Goal: Task Accomplishment & Management: Manage account settings

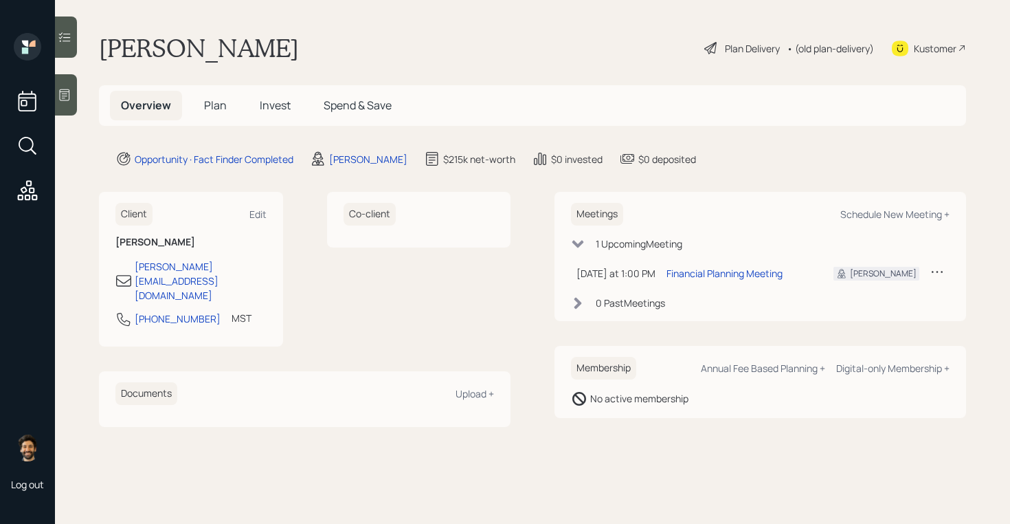
click at [206, 105] on span "Plan" at bounding box center [215, 105] width 23 height 15
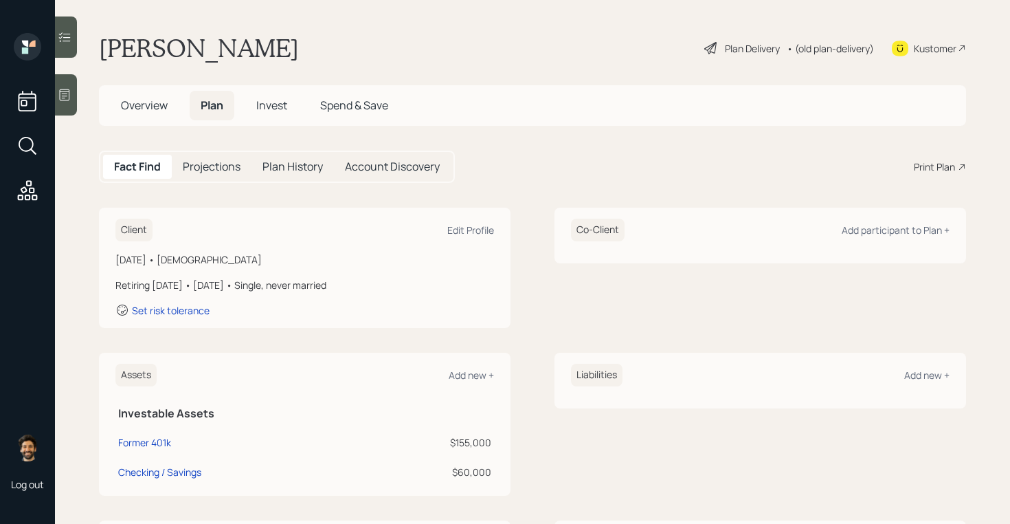
click at [131, 102] on span "Overview" at bounding box center [144, 105] width 47 height 15
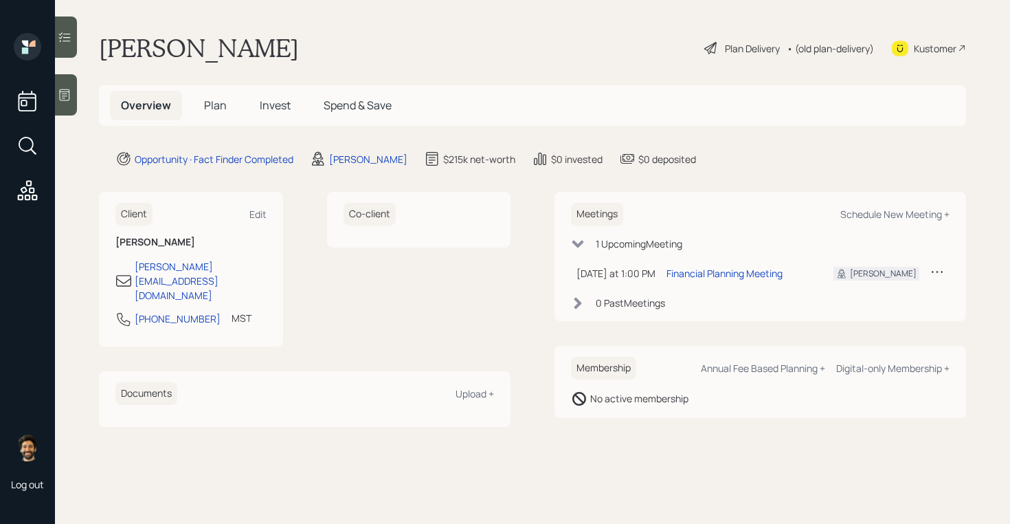
click at [939, 274] on icon at bounding box center [937, 272] width 14 height 14
click at [862, 302] on div "Reschedule" at bounding box center [894, 297] width 99 height 13
